Goal: Check status

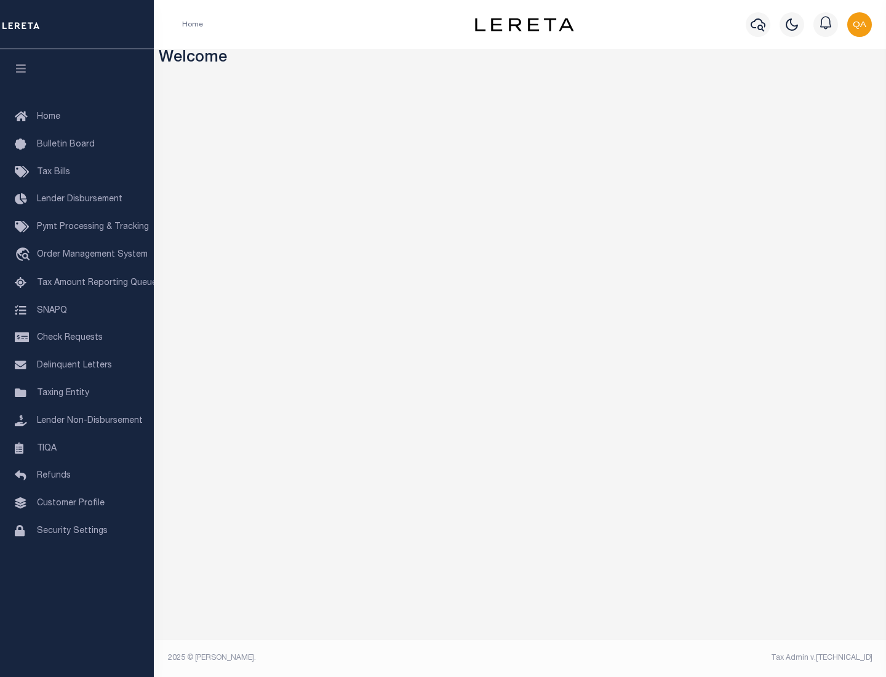
click at [77, 338] on span "Check Requests" at bounding box center [70, 338] width 66 height 9
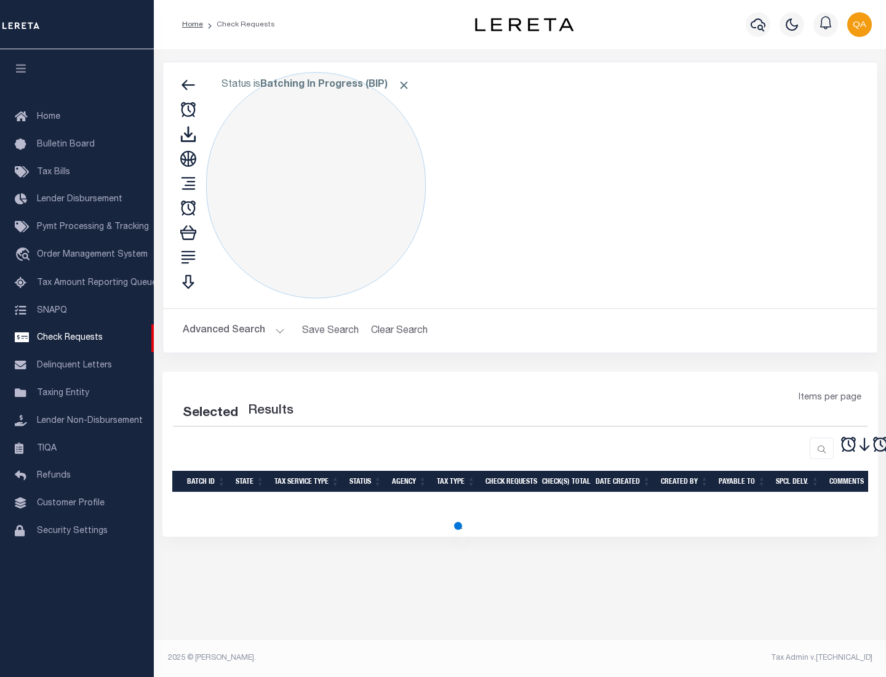
select select "50"
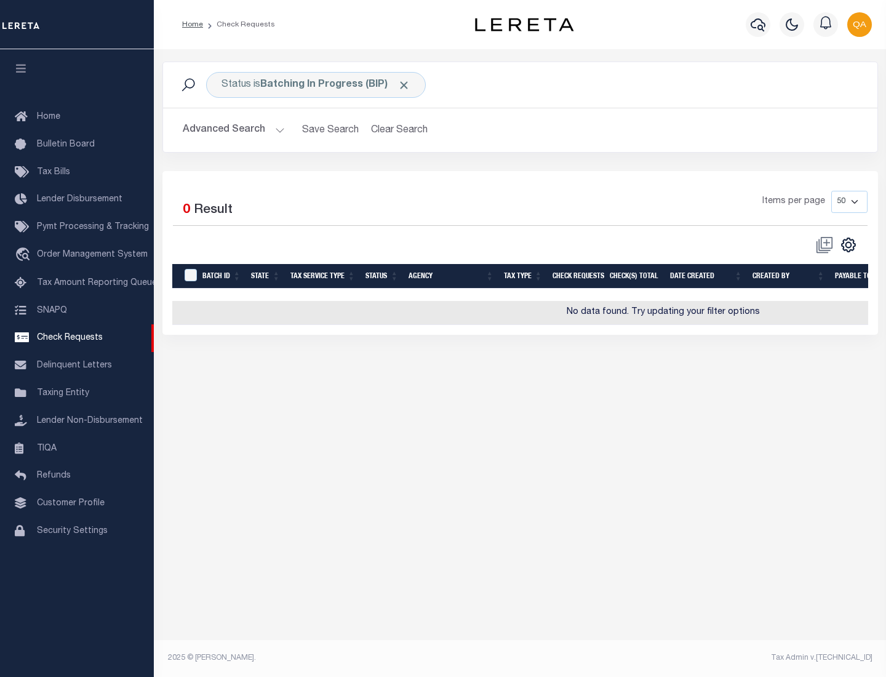
click at [404, 85] on span "Click to Remove" at bounding box center [404, 85] width 13 height 13
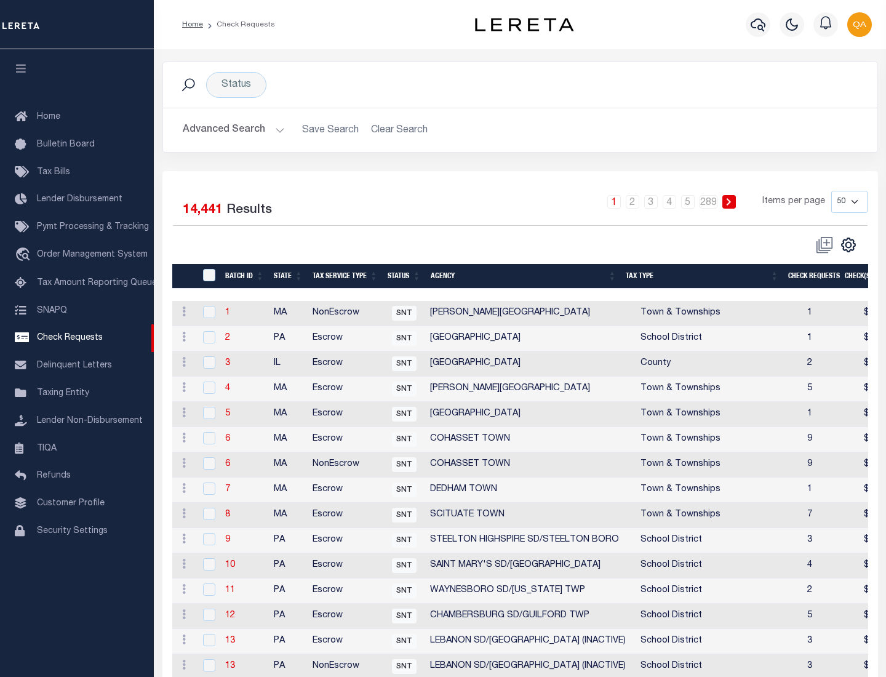
scroll to position [593, 0]
